Goal: Share content: Share content

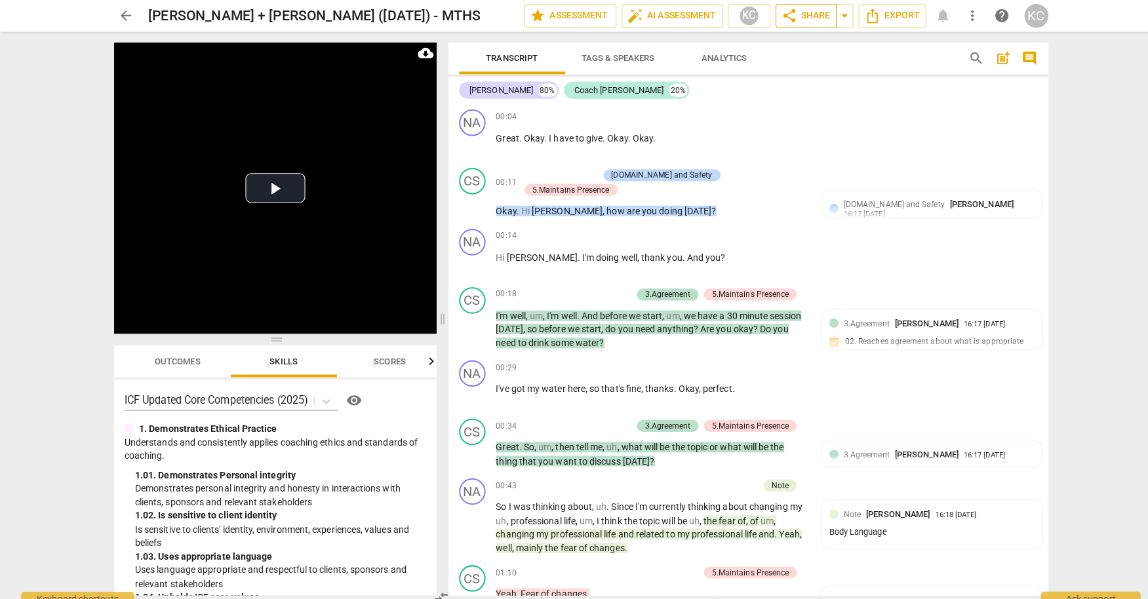
scroll to position [480, 0]
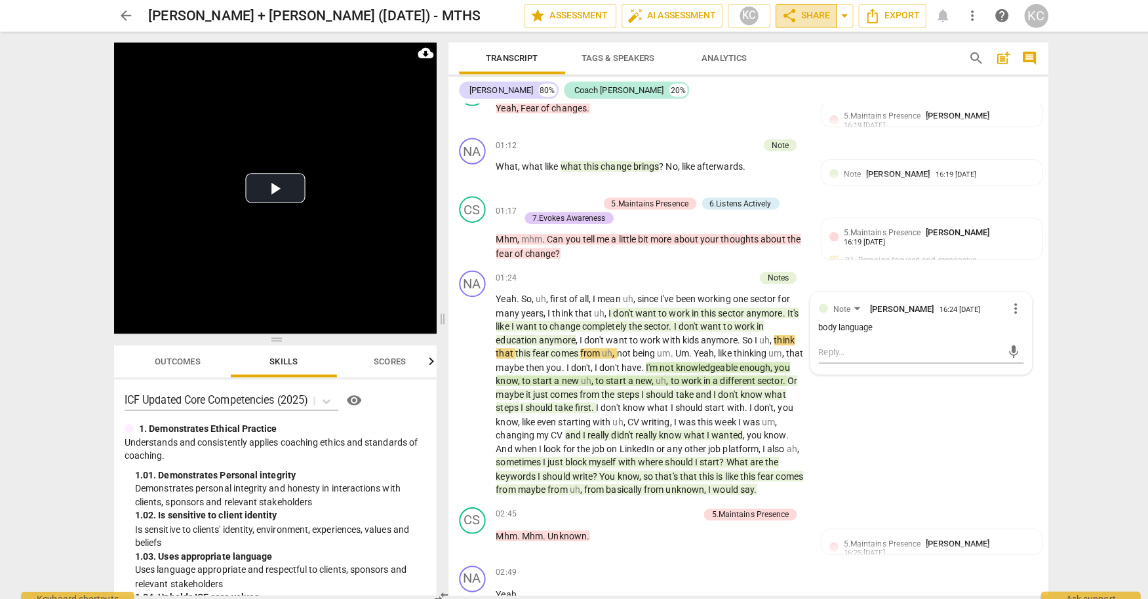
click at [783, 17] on span "share" at bounding box center [780, 16] width 16 height 16
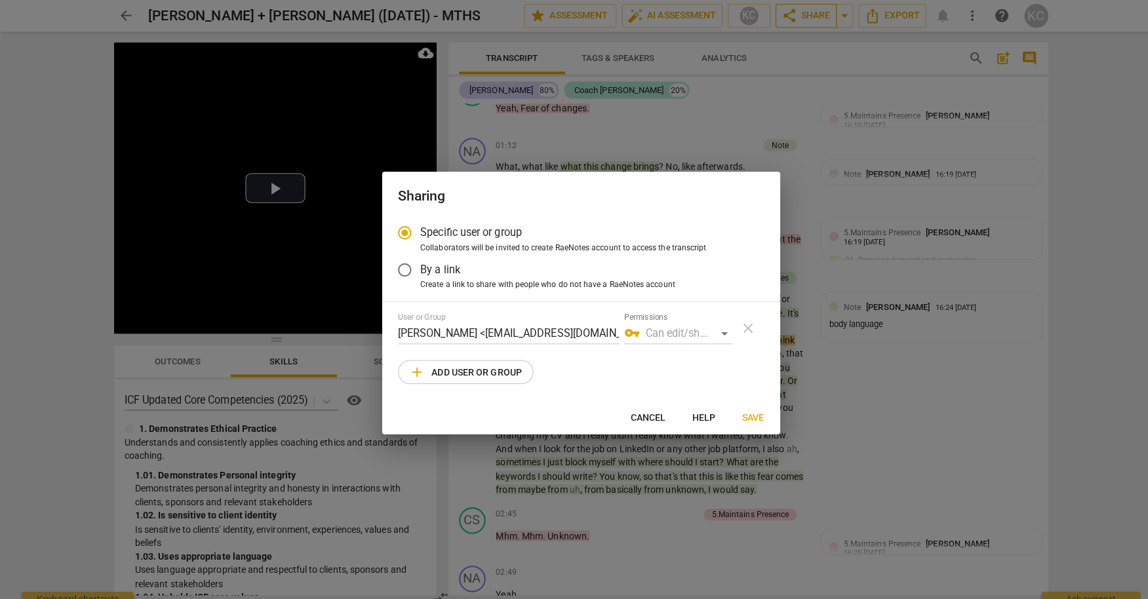
radio input "false"
click at [408, 260] on input "By a link" at bounding box center [399, 266] width 31 height 31
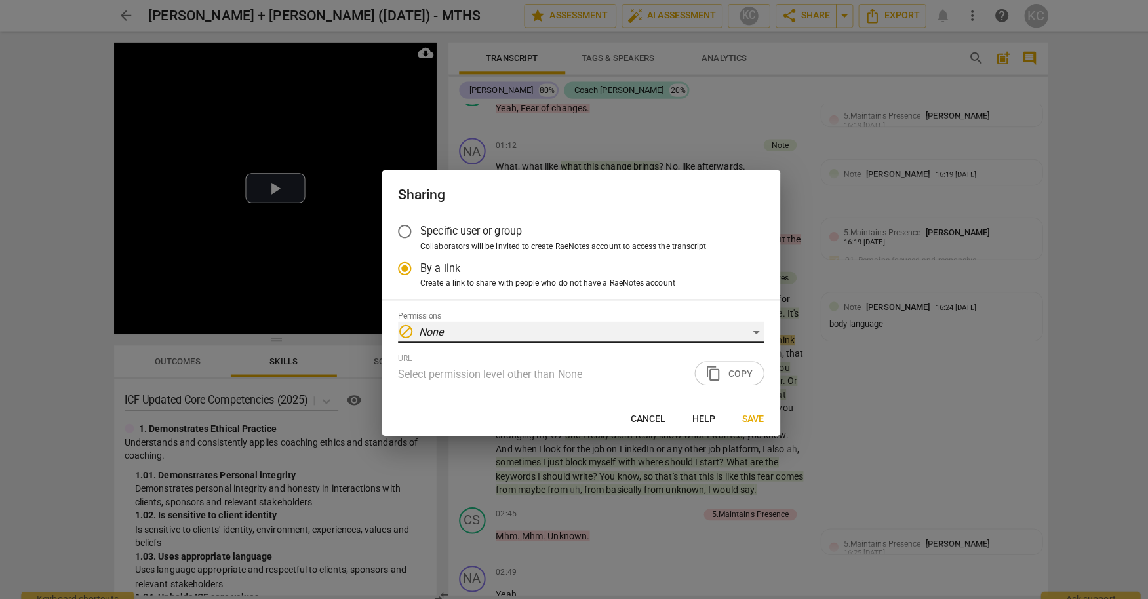
click at [745, 328] on div "block None" at bounding box center [574, 328] width 362 height 21
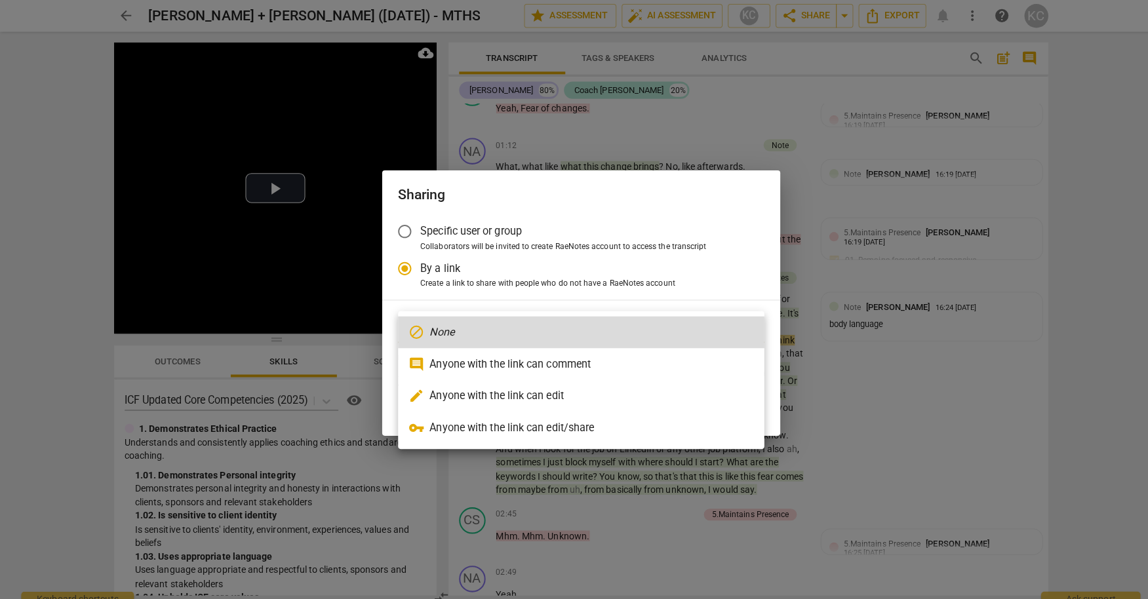
click at [678, 353] on li "comment Anyone with the link can comment" at bounding box center [574, 359] width 362 height 31
radio input "false"
type input "[URL][DOMAIN_NAME]"
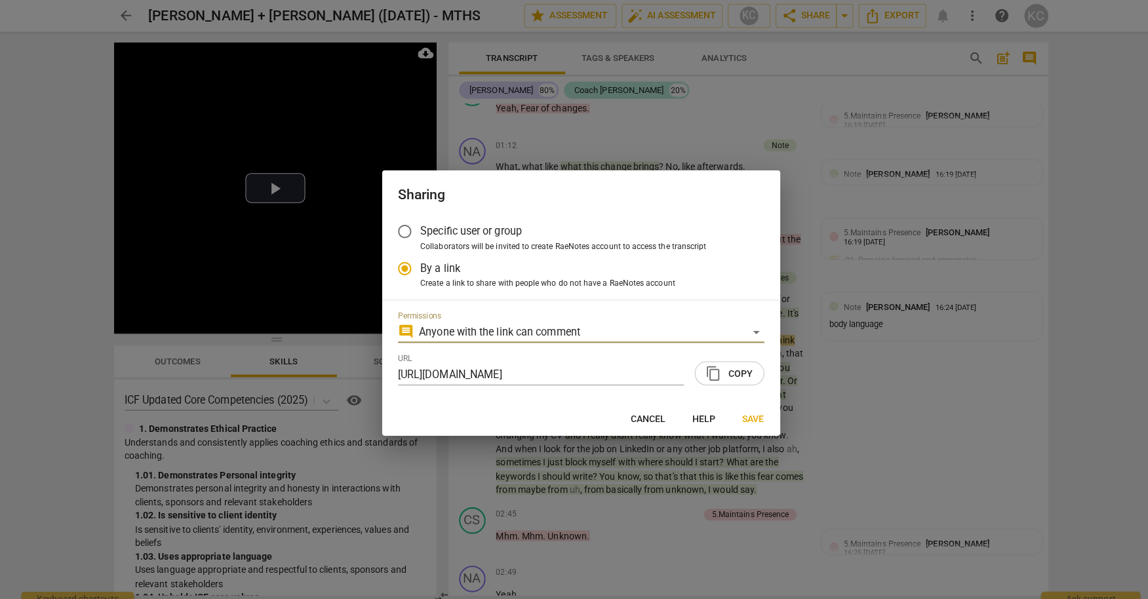
click at [712, 370] on span "content_copy" at bounding box center [705, 369] width 16 height 16
click at [745, 414] on span "Save" at bounding box center [745, 414] width 22 height 13
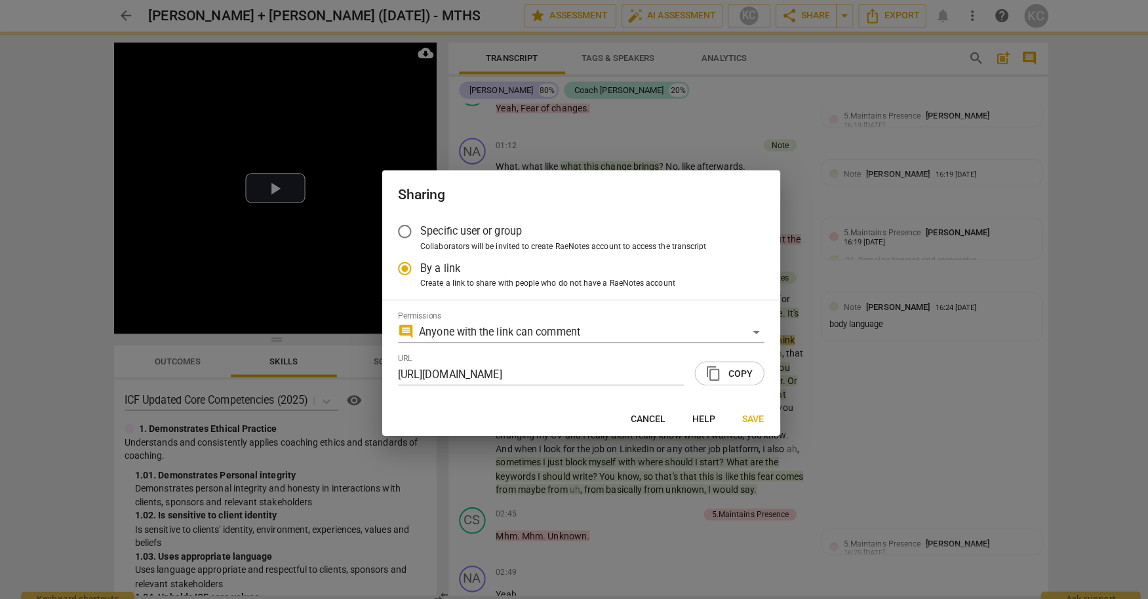
radio input "false"
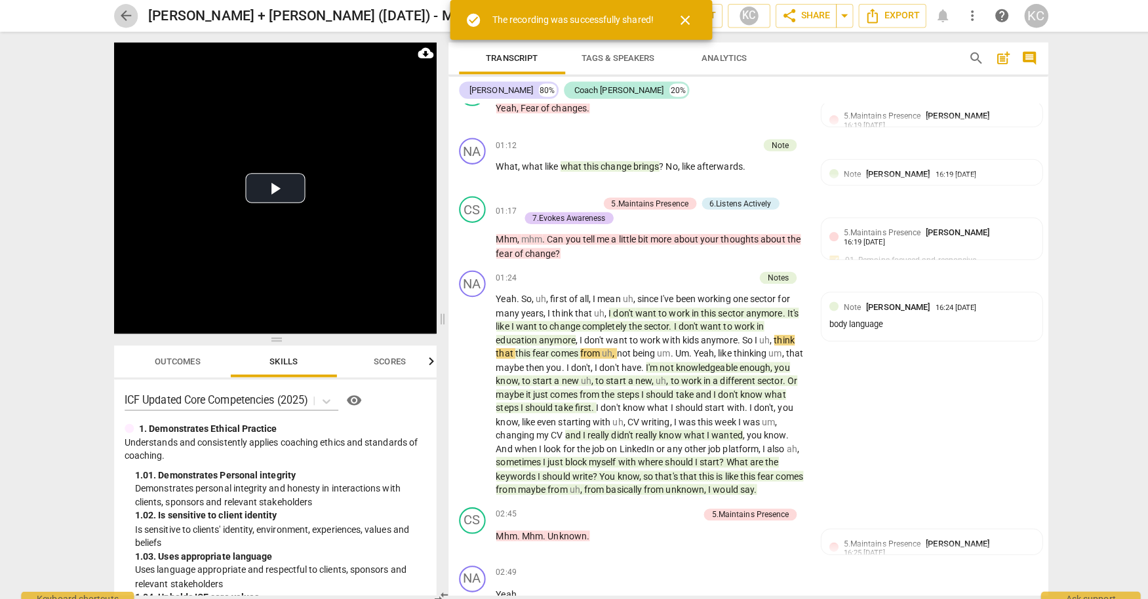
click at [117, 20] on span "arrow_back" at bounding box center [125, 16] width 16 height 16
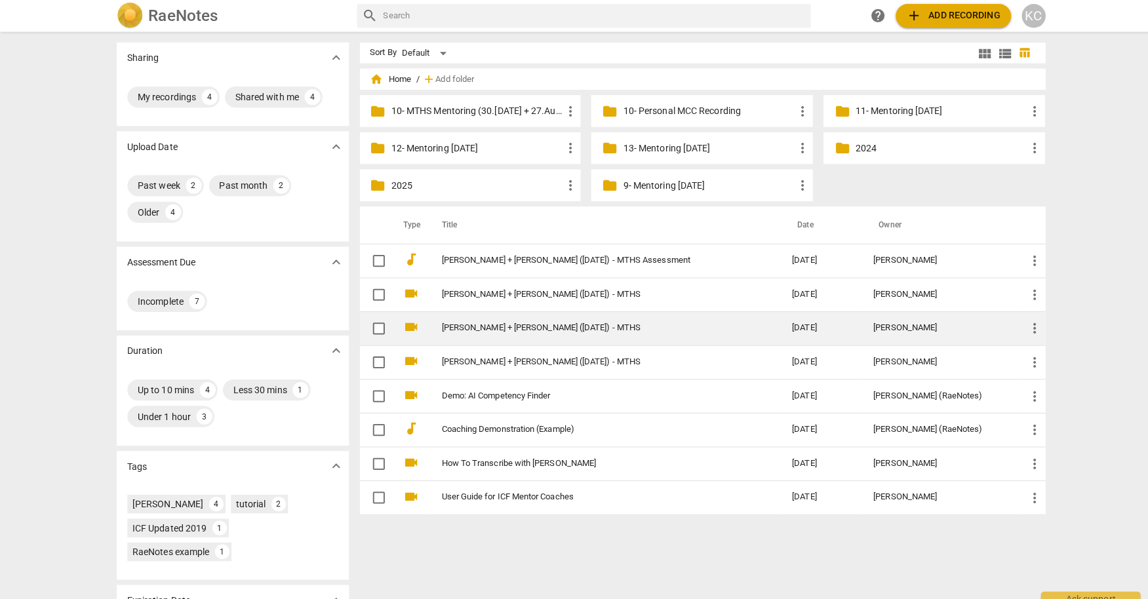
click at [1025, 326] on span "more_vert" at bounding box center [1023, 325] width 16 height 16
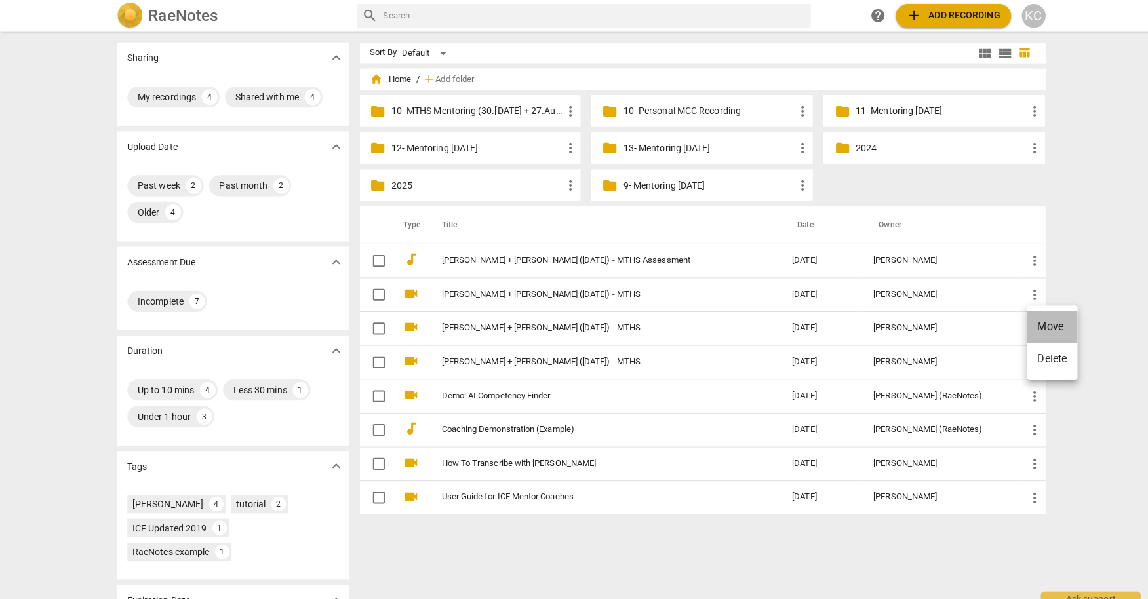
click at [1028, 326] on li "Move" at bounding box center [1040, 322] width 50 height 31
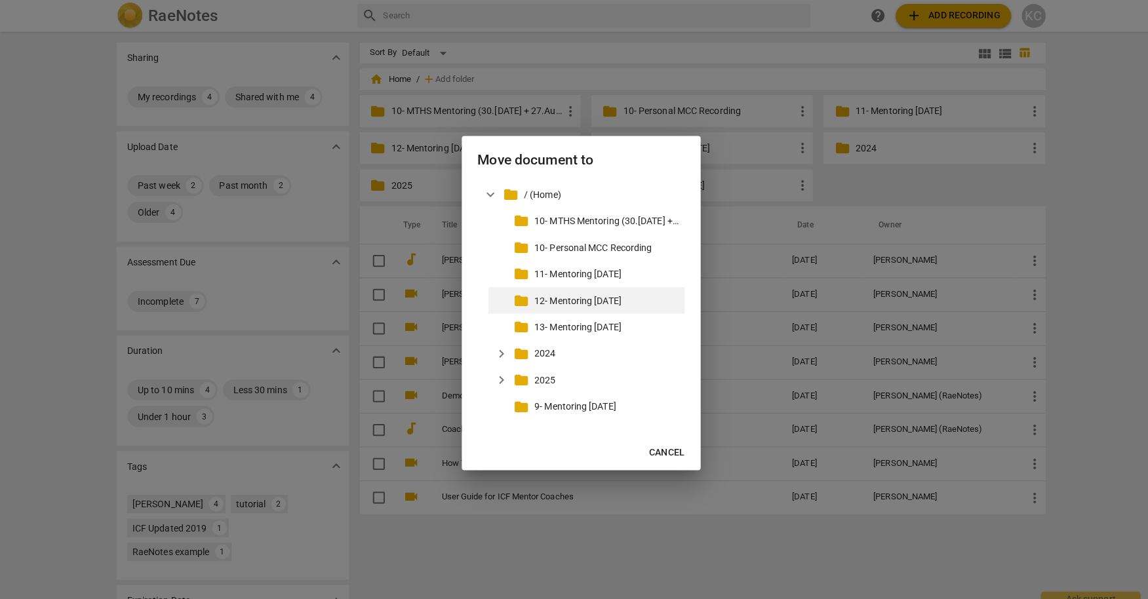
click at [591, 300] on p "12- Mentoring [DATE]" at bounding box center [599, 297] width 143 height 14
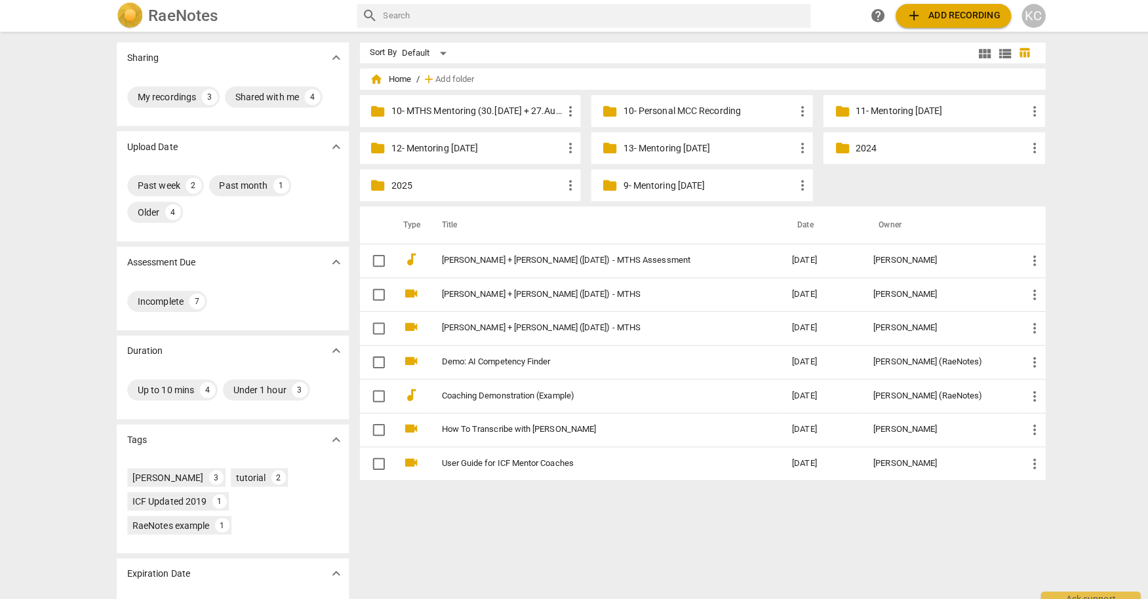
click at [666, 112] on p "10- Personal MCC Recording" at bounding box center [700, 110] width 169 height 14
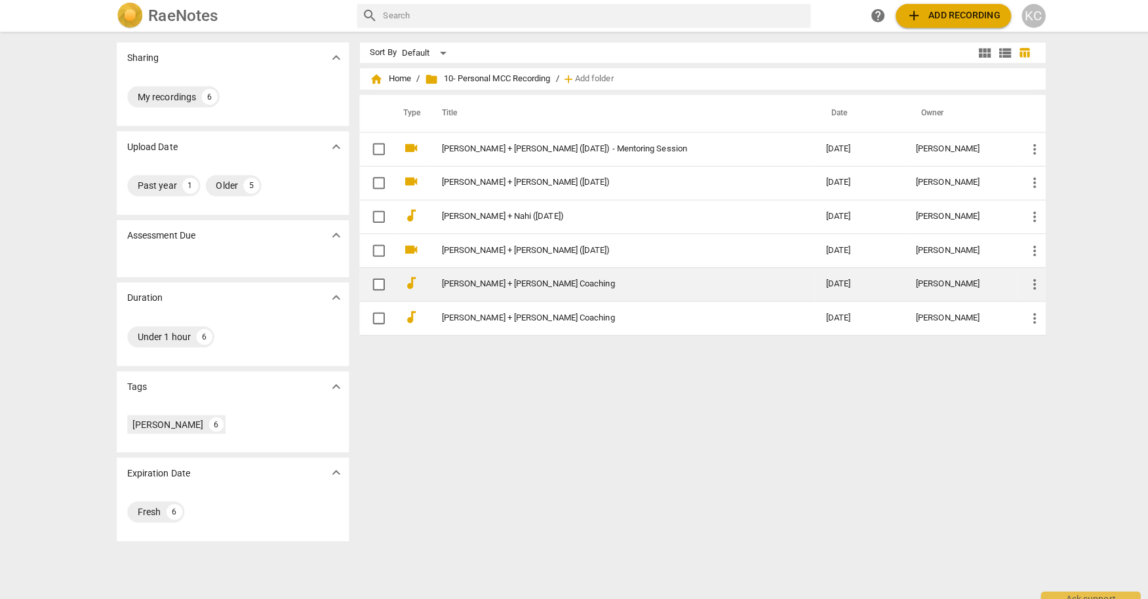
click at [502, 284] on td "[PERSON_NAME] + [PERSON_NAME] Coaching" at bounding box center [613, 280] width 385 height 33
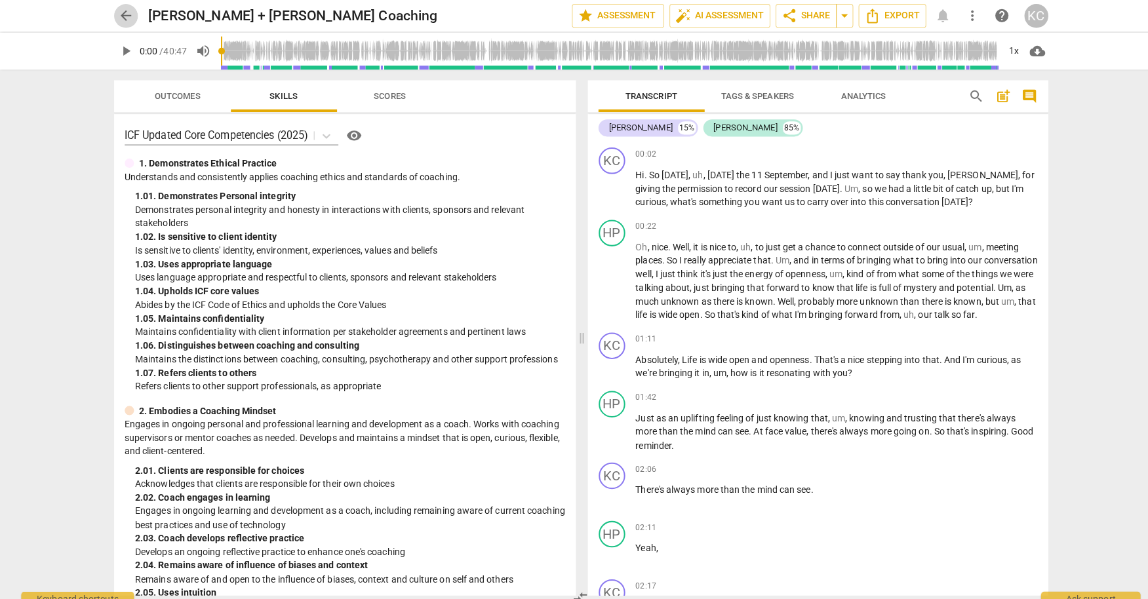
click at [128, 20] on span "arrow_back" at bounding box center [125, 16] width 16 height 16
